Goal: Information Seeking & Learning: Understand process/instructions

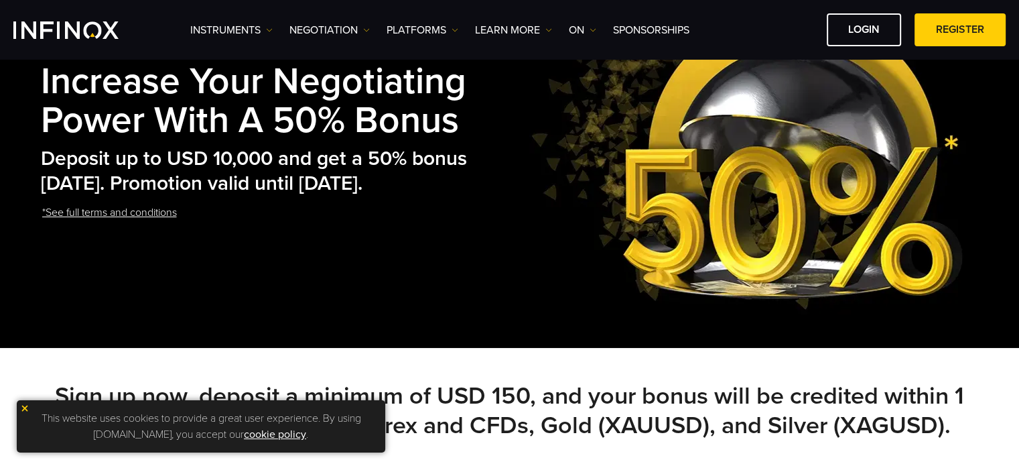
scroll to position [134, 0]
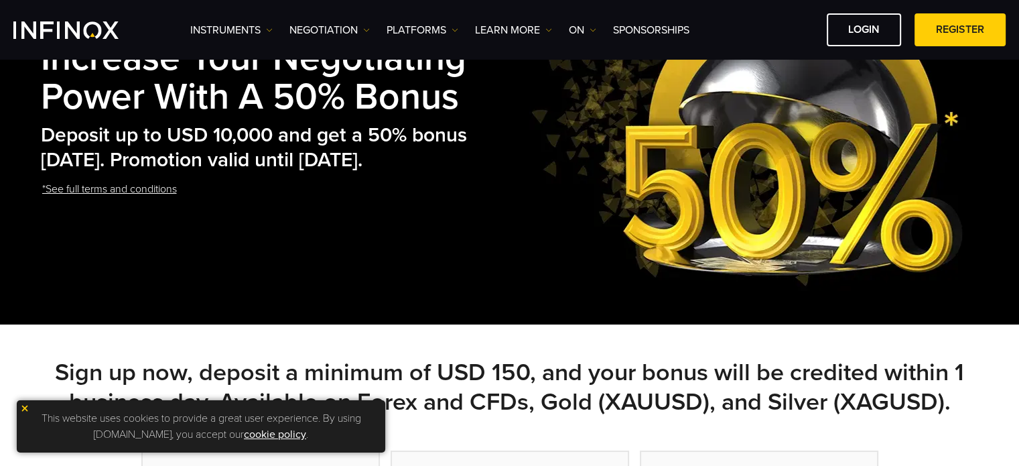
click at [115, 190] on font "*See full terms and conditions" at bounding box center [109, 188] width 135 height 13
